Goal: Transaction & Acquisition: Purchase product/service

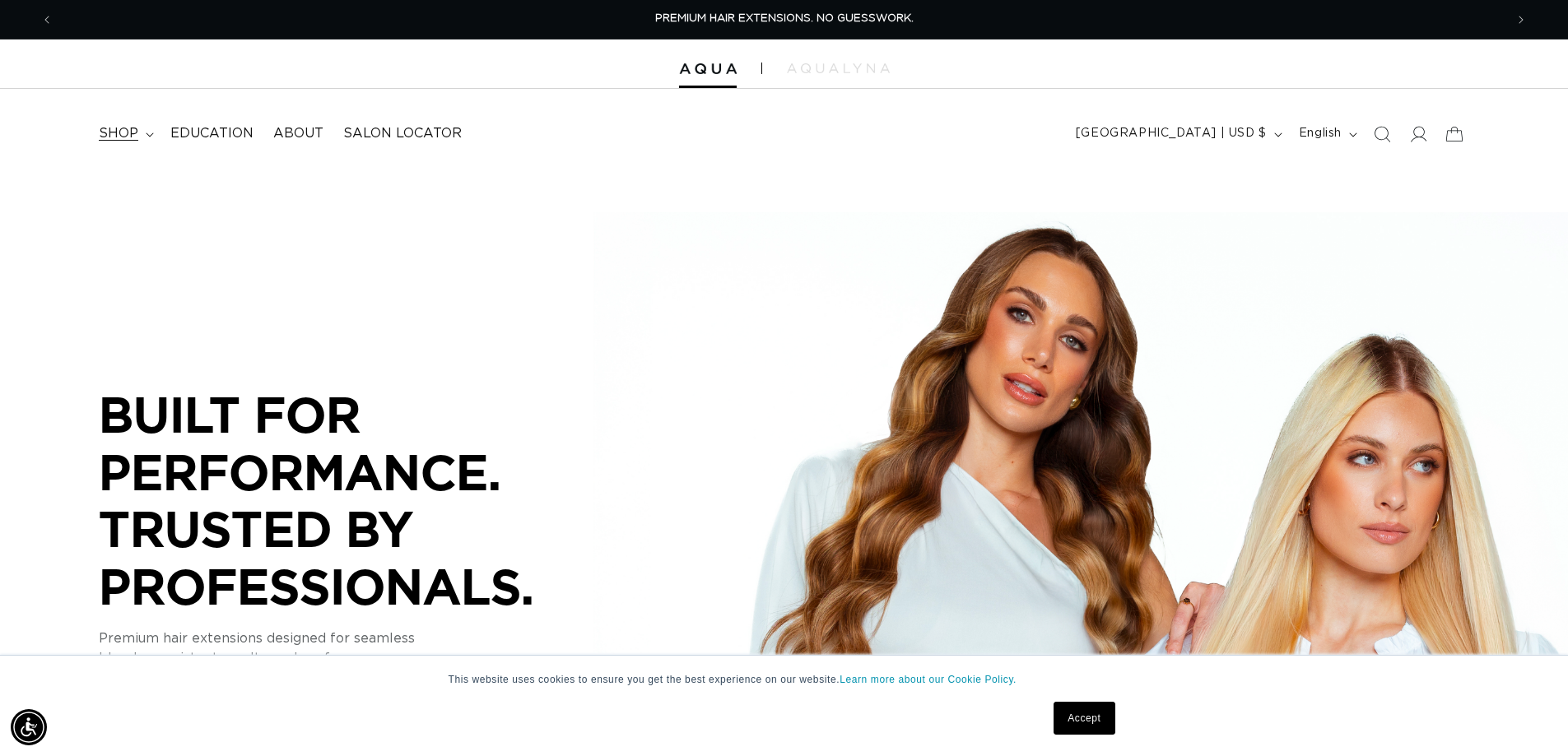
click at [142, 138] on summary "shop" at bounding box center [125, 134] width 71 height 37
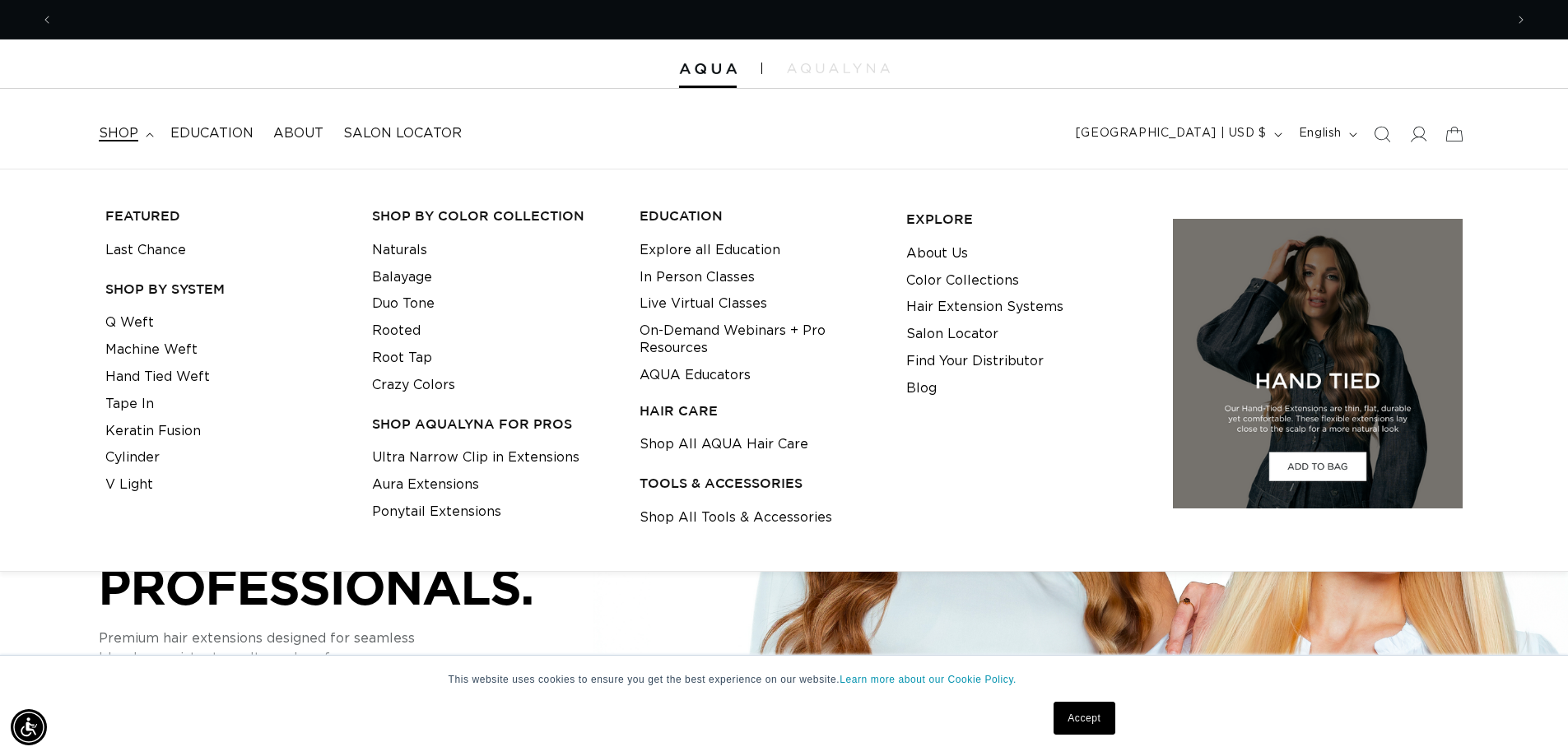
scroll to position [0, 1450]
click at [114, 326] on link "Q Weft" at bounding box center [129, 323] width 49 height 28
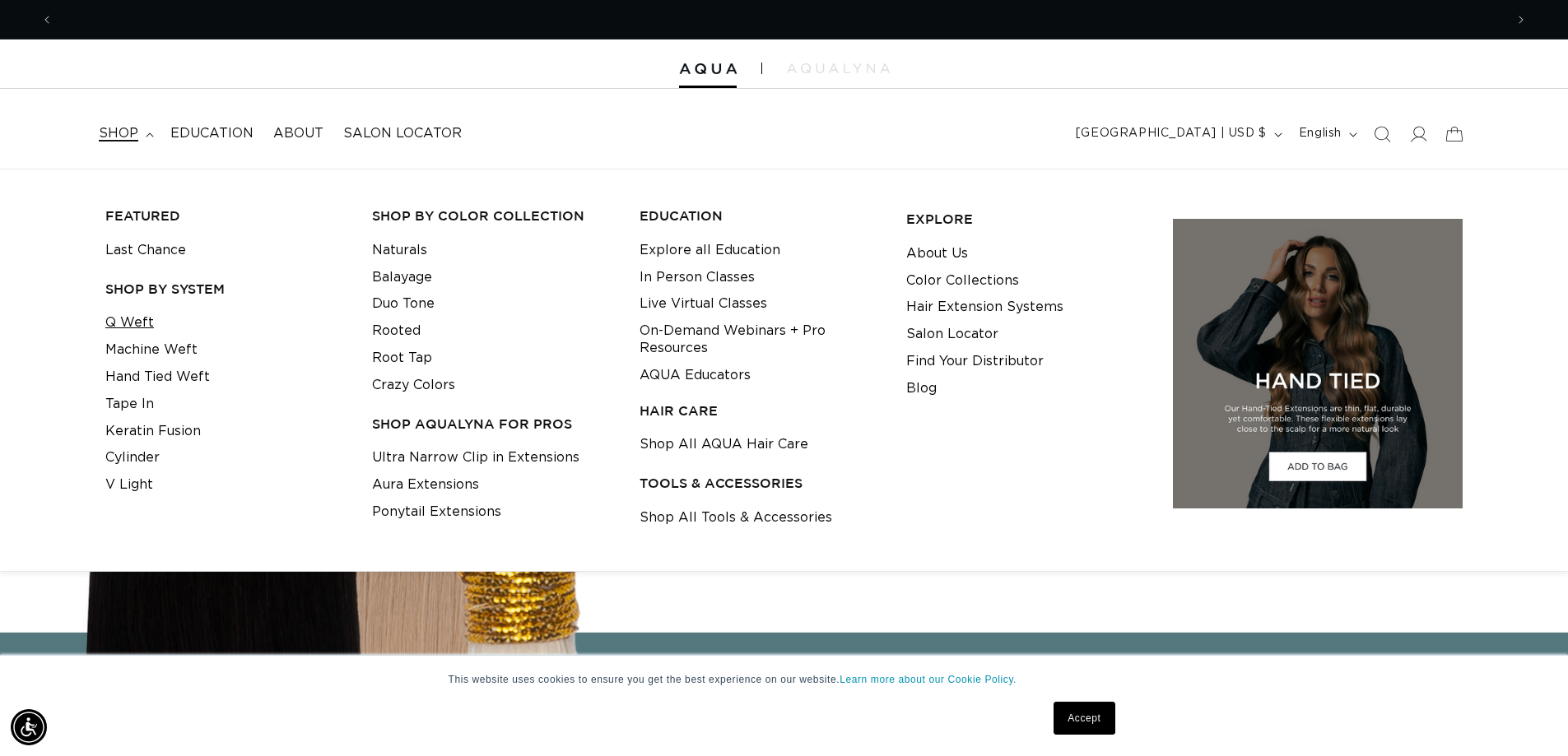
scroll to position [0, 2902]
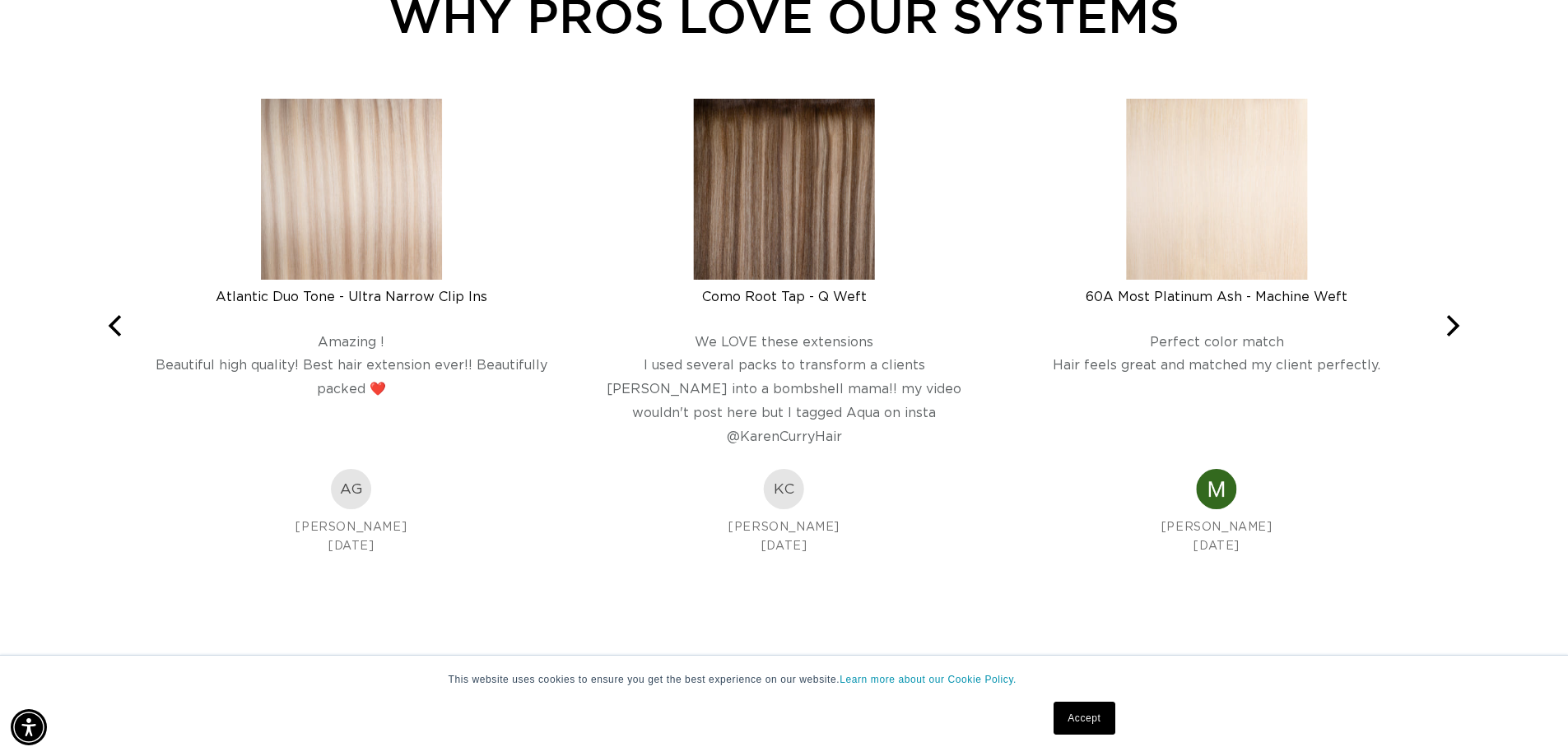
scroll to position [0, 2902]
click at [344, 499] on img at bounding box center [351, 489] width 40 height 40
click at [1447, 329] on icon "Next" at bounding box center [1450, 326] width 21 height 21
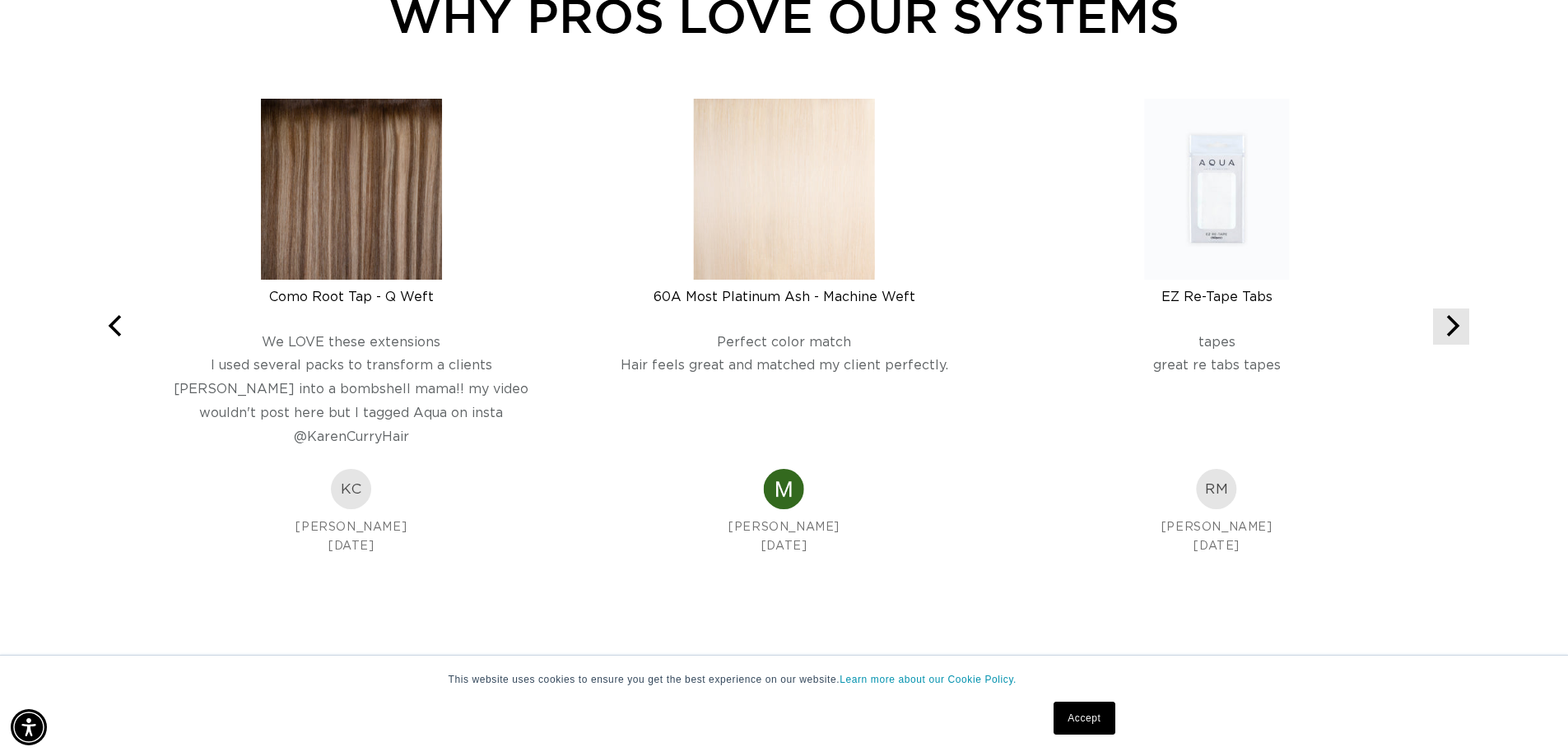
scroll to position [0, 1450]
click at [1447, 329] on icon "Next" at bounding box center [1450, 326] width 21 height 21
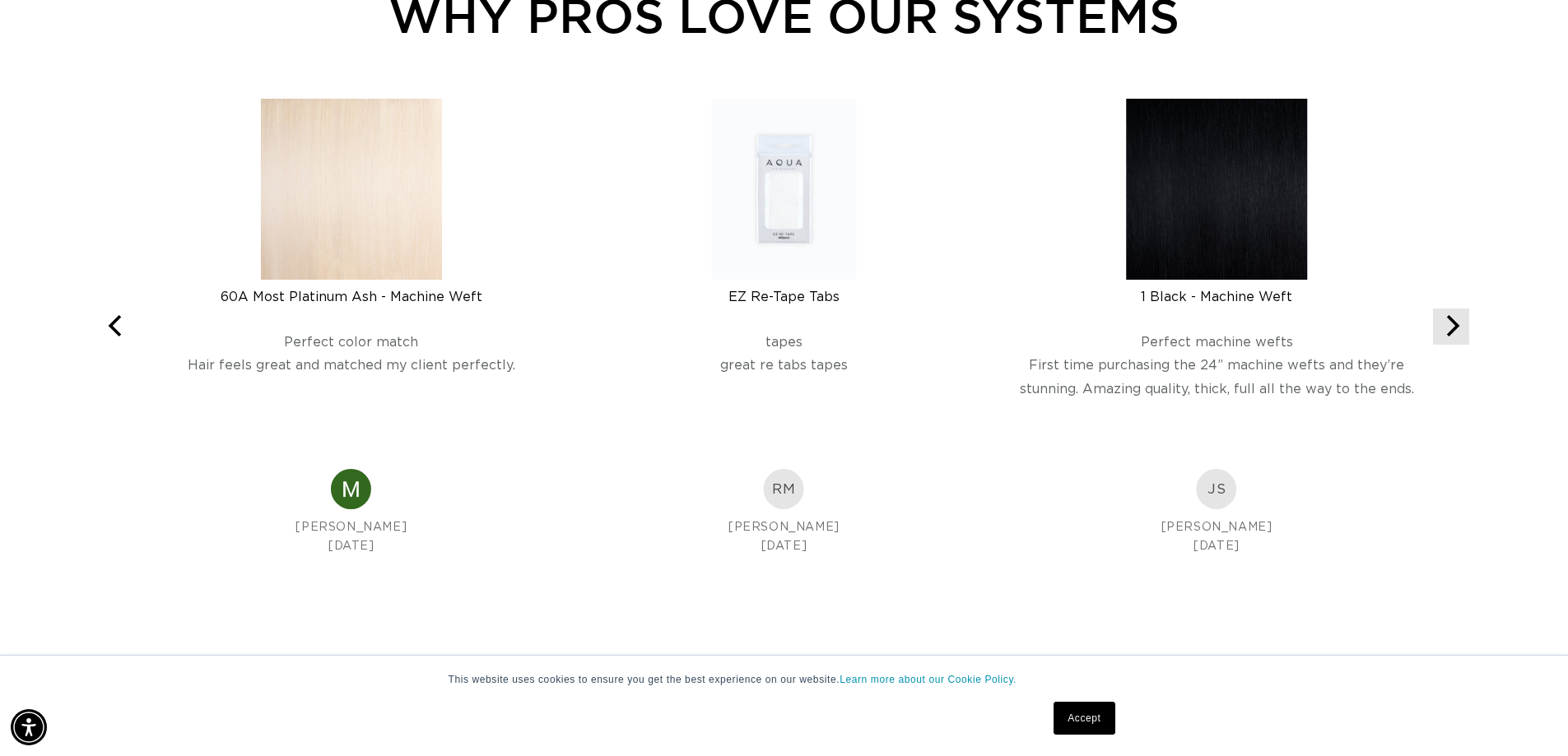
scroll to position [0, 2902]
click at [1447, 329] on icon "Next" at bounding box center [1450, 326] width 21 height 21
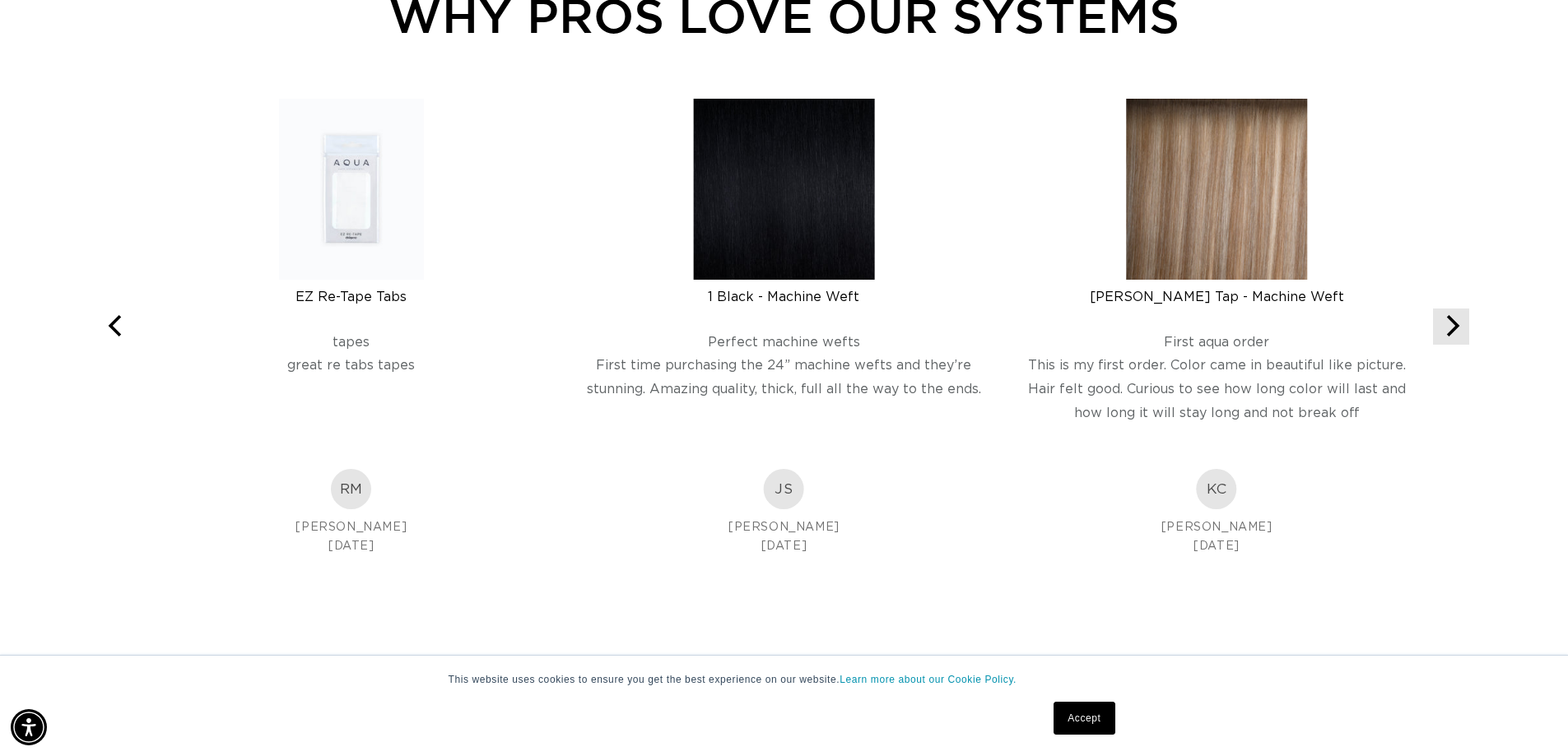
scroll to position [0, 1450]
click at [1453, 329] on icon "Next" at bounding box center [1453, 326] width 13 height 21
